Goal: Task Accomplishment & Management: Manage account settings

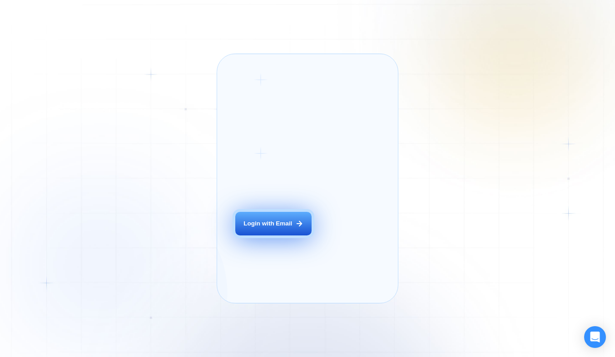
click at [273, 237] on div "Login ‍ Welcome to GigRadar. AI Business Manager for Agencies Login with Email" at bounding box center [283, 179] width 114 height 231
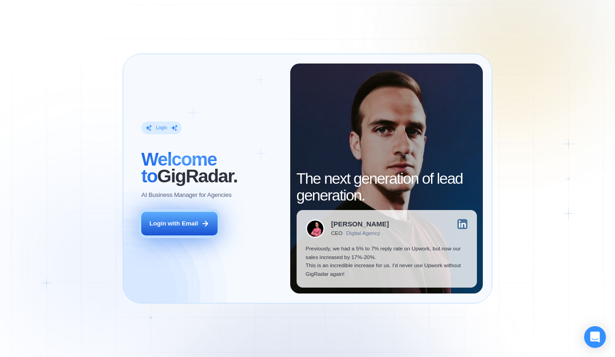
click at [169, 221] on div "Login with Email" at bounding box center [173, 224] width 49 height 9
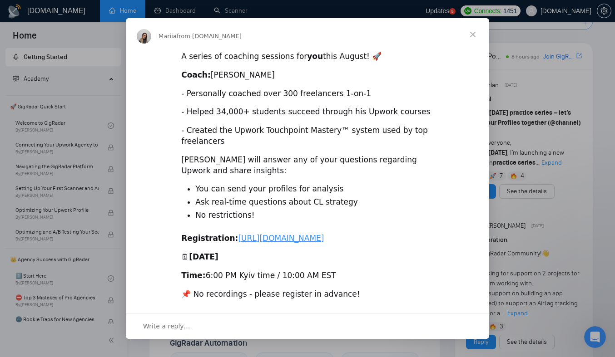
click at [475, 33] on span "Close" at bounding box center [472, 34] width 33 height 33
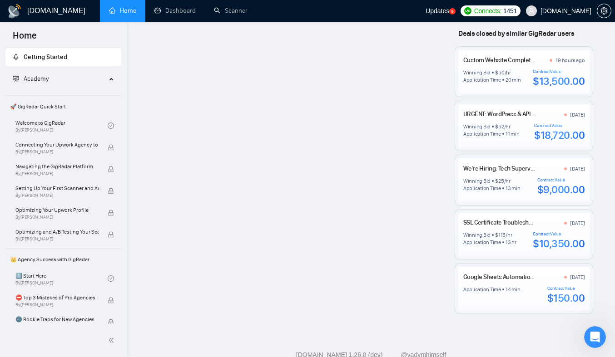
scroll to position [924, 0]
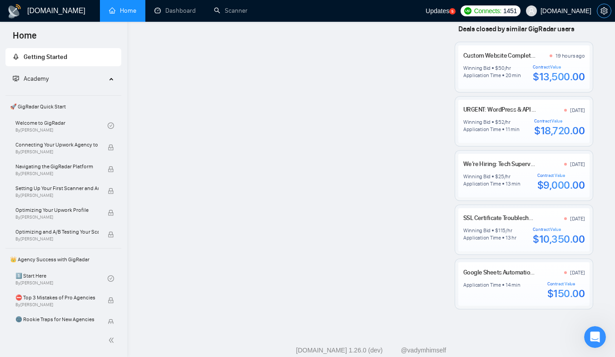
click at [601, 13] on icon "setting" at bounding box center [603, 10] width 7 height 7
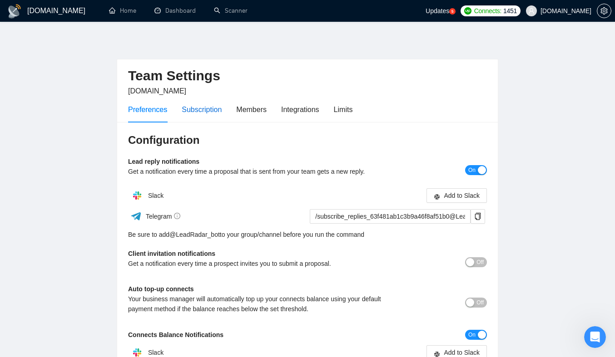
click at [192, 111] on div "Subscription" at bounding box center [202, 109] width 40 height 11
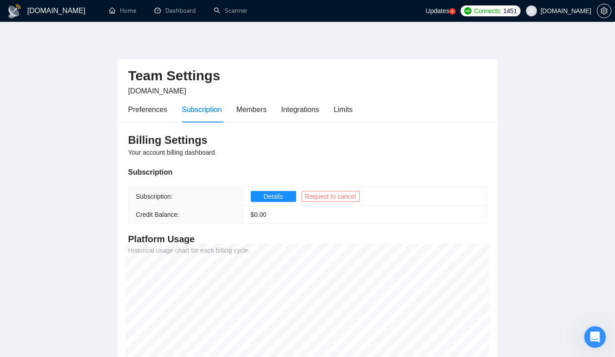
click at [330, 199] on span "Request to cancel" at bounding box center [330, 197] width 51 height 10
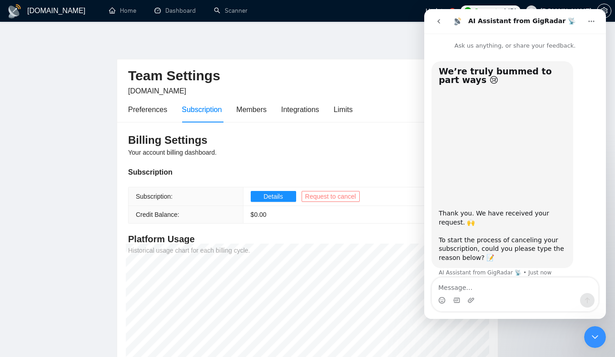
scroll to position [9, 0]
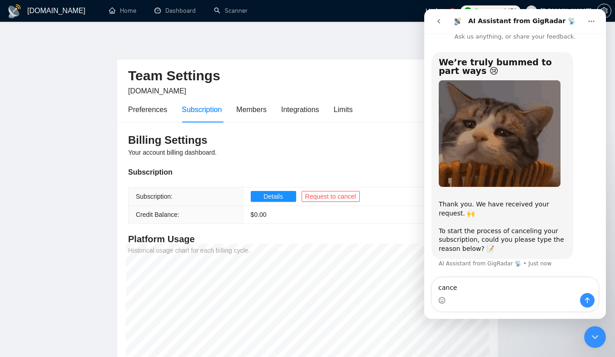
type textarea "cancel"
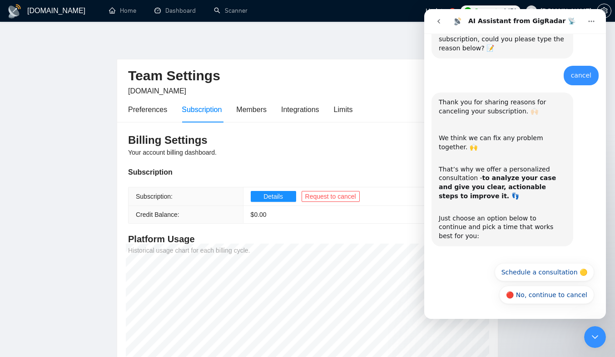
scroll to position [201, 0]
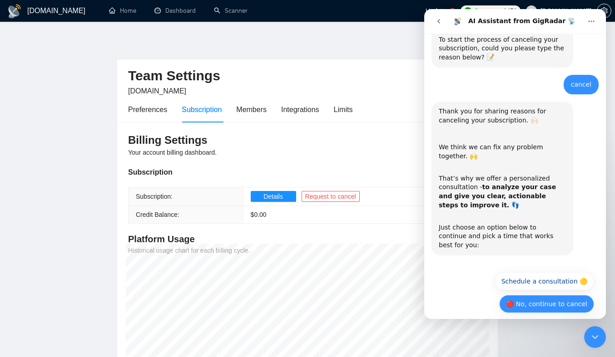
click at [562, 297] on button "🔴 No, continue to cancel" at bounding box center [546, 304] width 95 height 18
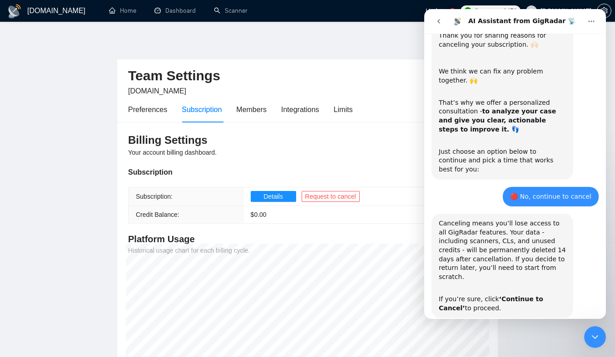
scroll to position [309, 0]
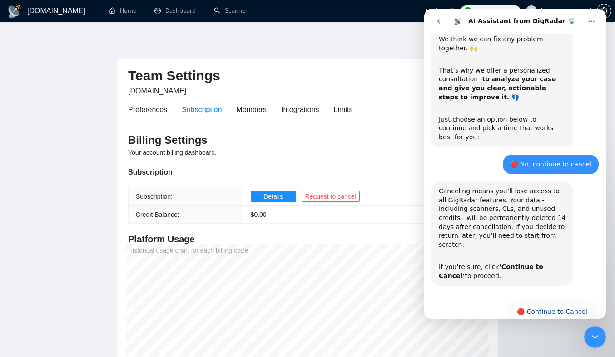
click at [562, 303] on button "🔴 Continue to Cancel" at bounding box center [552, 312] width 84 height 18
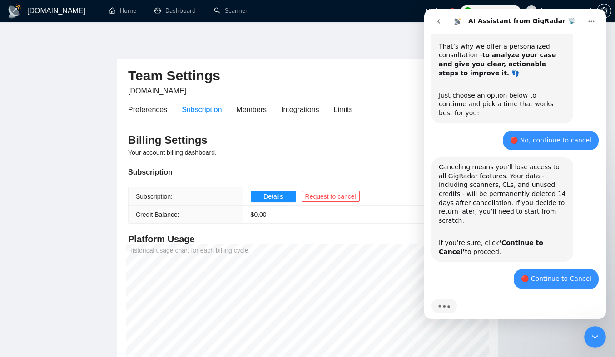
scroll to position [375, 0]
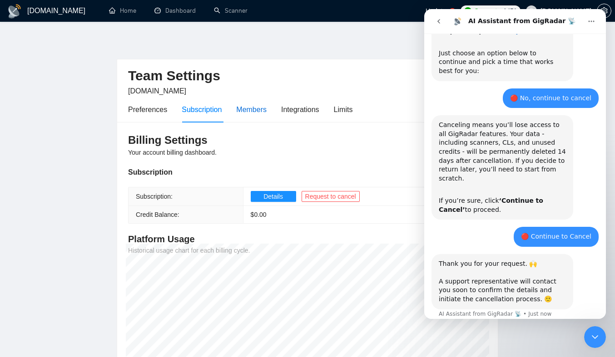
click at [250, 109] on div "Members" at bounding box center [251, 109] width 30 height 11
